Goal: Find specific page/section: Find specific page/section

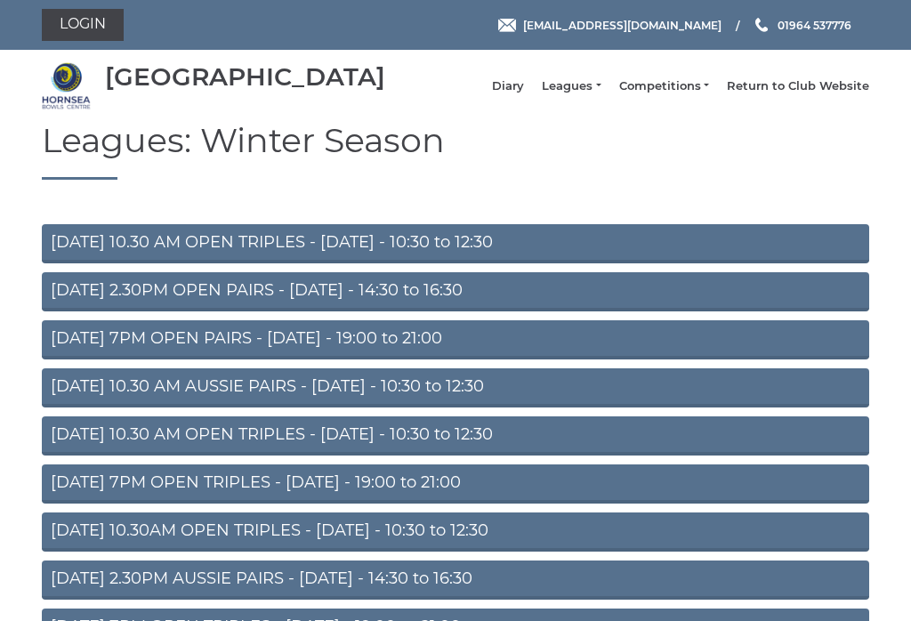
click at [583, 94] on link "Leagues" at bounding box center [571, 86] width 59 height 16
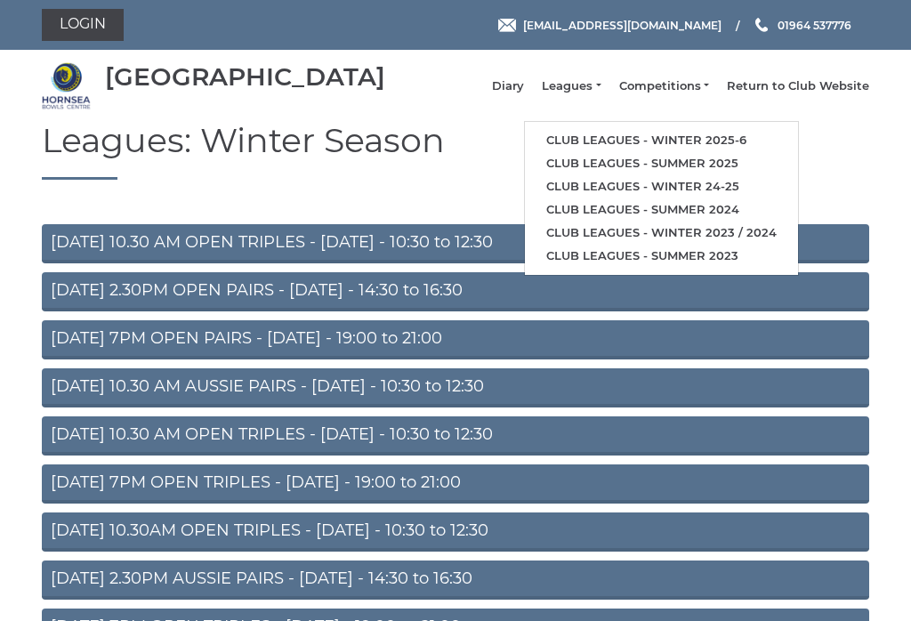
click at [756, 142] on link "Club leagues - Winter 2025-6" at bounding box center [661, 140] width 273 height 23
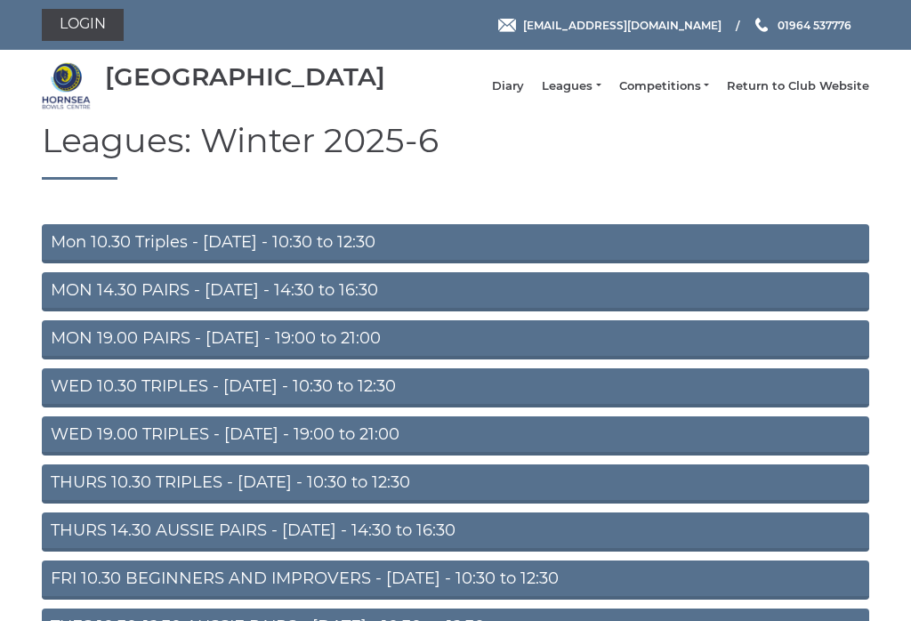
click at [64, 398] on link "WED 10.30 TRIPLES - [DATE] - 10:30 to 12:30" at bounding box center [455, 387] width 827 height 39
click at [66, 489] on link "THURS 10.30 TRIPLES - [DATE] - 10:30 to 12:30" at bounding box center [455, 483] width 827 height 39
